Goal: Information Seeking & Learning: Learn about a topic

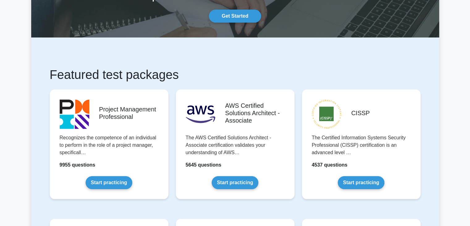
scroll to position [62, 0]
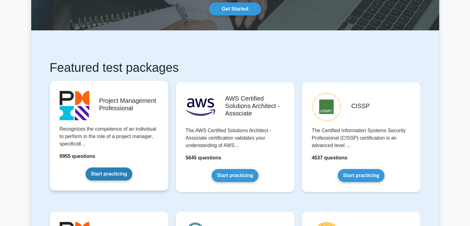
click at [111, 177] on link "Start practicing" at bounding box center [109, 173] width 47 height 13
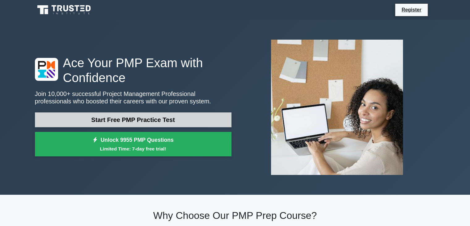
click at [148, 118] on link "Start Free PMP Practice Test" at bounding box center [133, 119] width 196 height 15
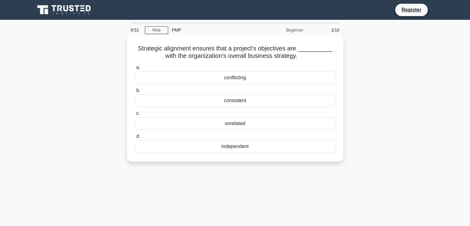
click at [261, 103] on div "consistent" at bounding box center [235, 100] width 200 height 13
click at [135, 92] on input "b. consistent" at bounding box center [135, 90] width 0 height 4
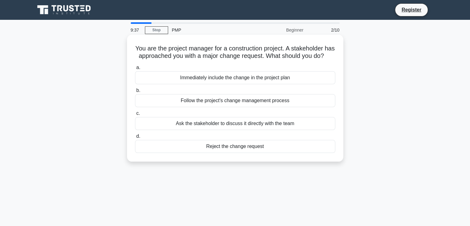
click at [206, 107] on div "Follow the project's change management process" at bounding box center [235, 100] width 200 height 13
click at [135, 92] on input "b. Follow the project's change management process" at bounding box center [135, 90] width 0 height 4
